Goal: Task Accomplishment & Management: Complete application form

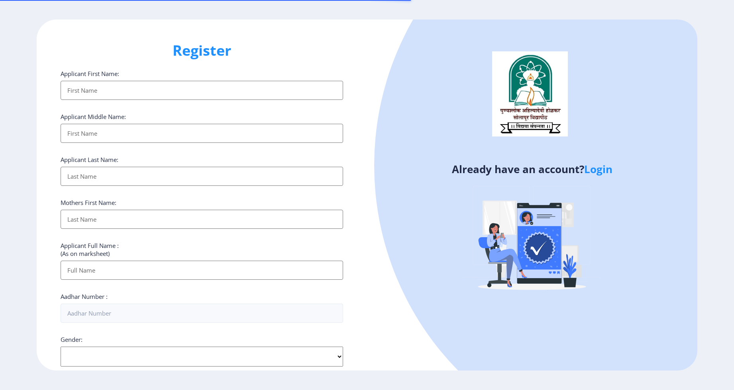
select select
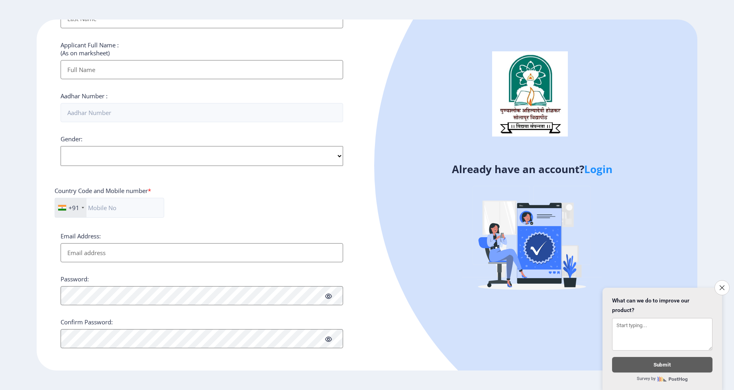
scroll to position [203, 0]
drag, startPoint x: 721, startPoint y: 288, endPoint x: 703, endPoint y: 276, distance: 21.4
click at [718, 285] on button "Close survey" at bounding box center [721, 287] width 15 height 15
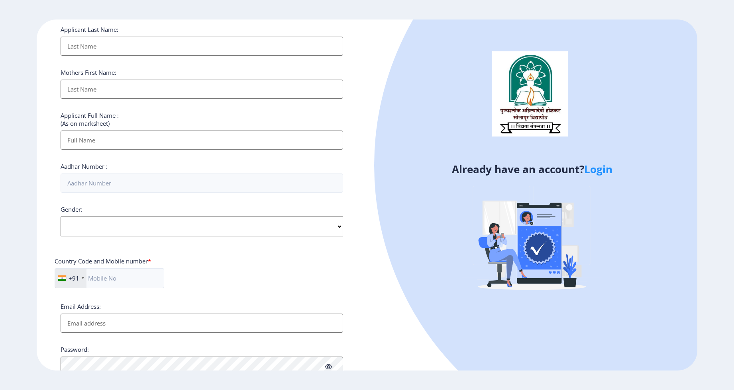
scroll to position [0, 0]
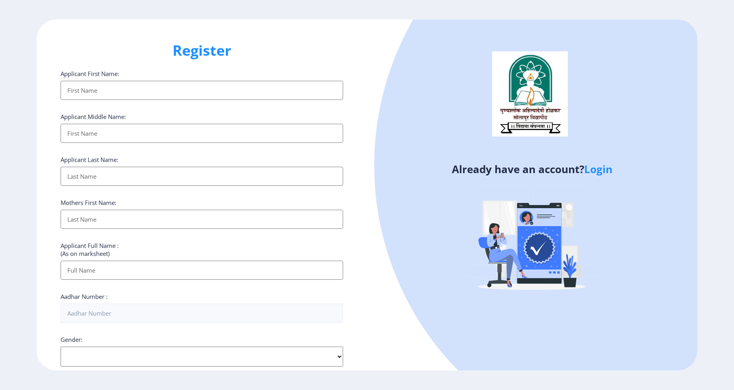
click at [598, 169] on link "Login" at bounding box center [598, 169] width 28 height 14
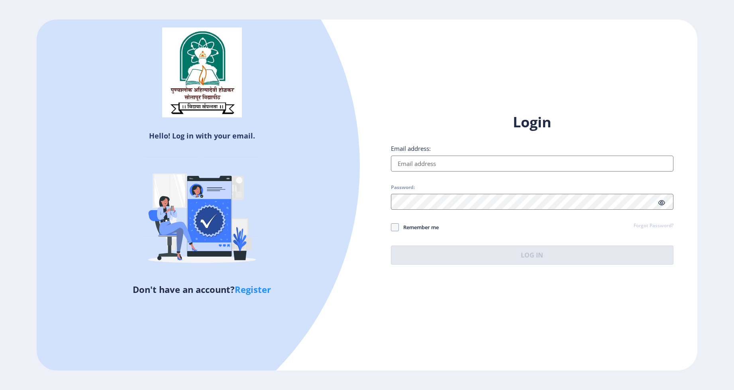
click at [258, 289] on link "Register" at bounding box center [253, 290] width 36 height 12
select select
